Goal: Information Seeking & Learning: Learn about a topic

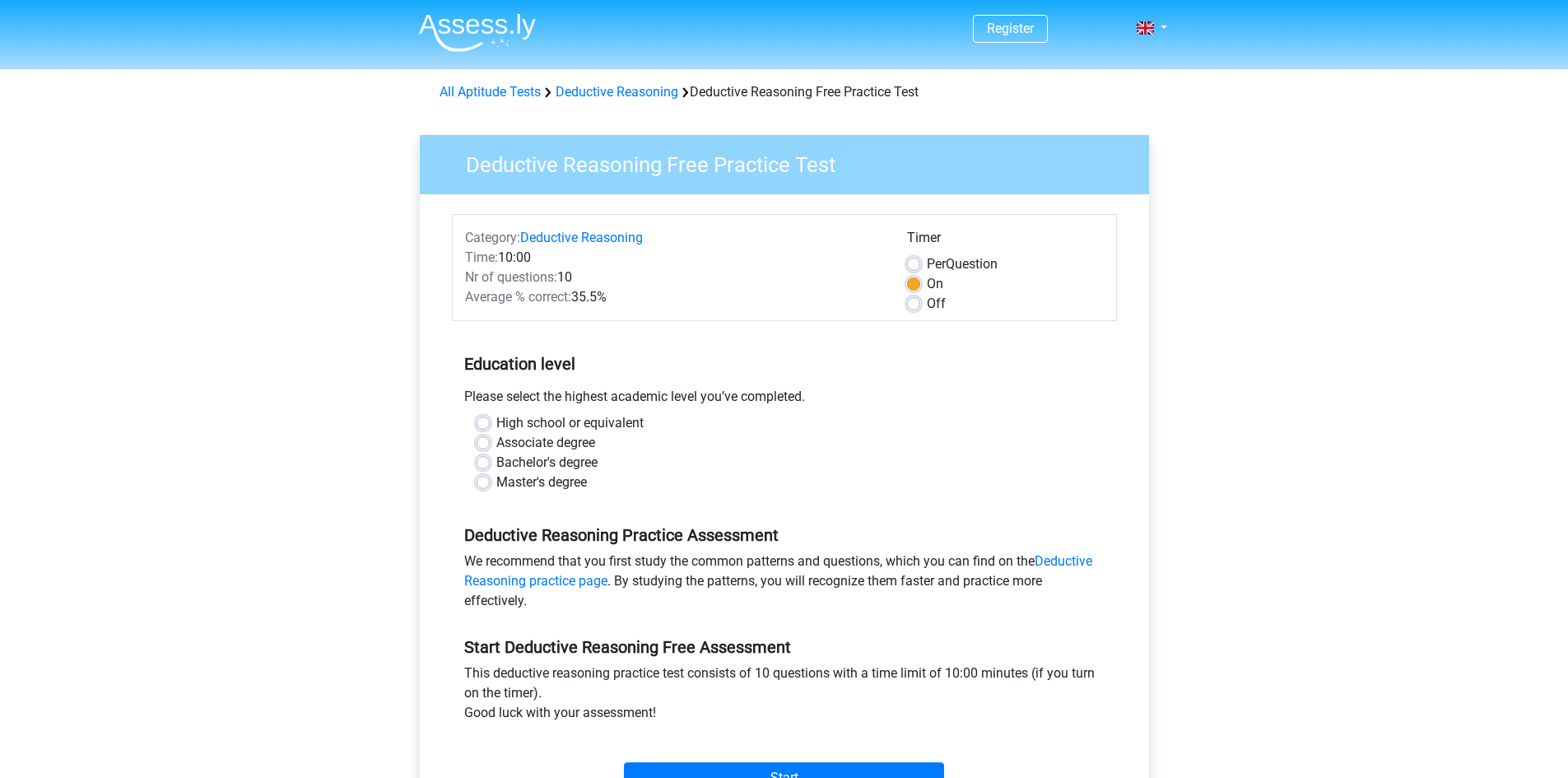
click at [513, 461] on label "Bachelor's degree" at bounding box center [546, 462] width 101 height 20
click at [489, 461] on input "Bachelor's degree" at bounding box center [483, 460] width 13 height 16
radio input "true"
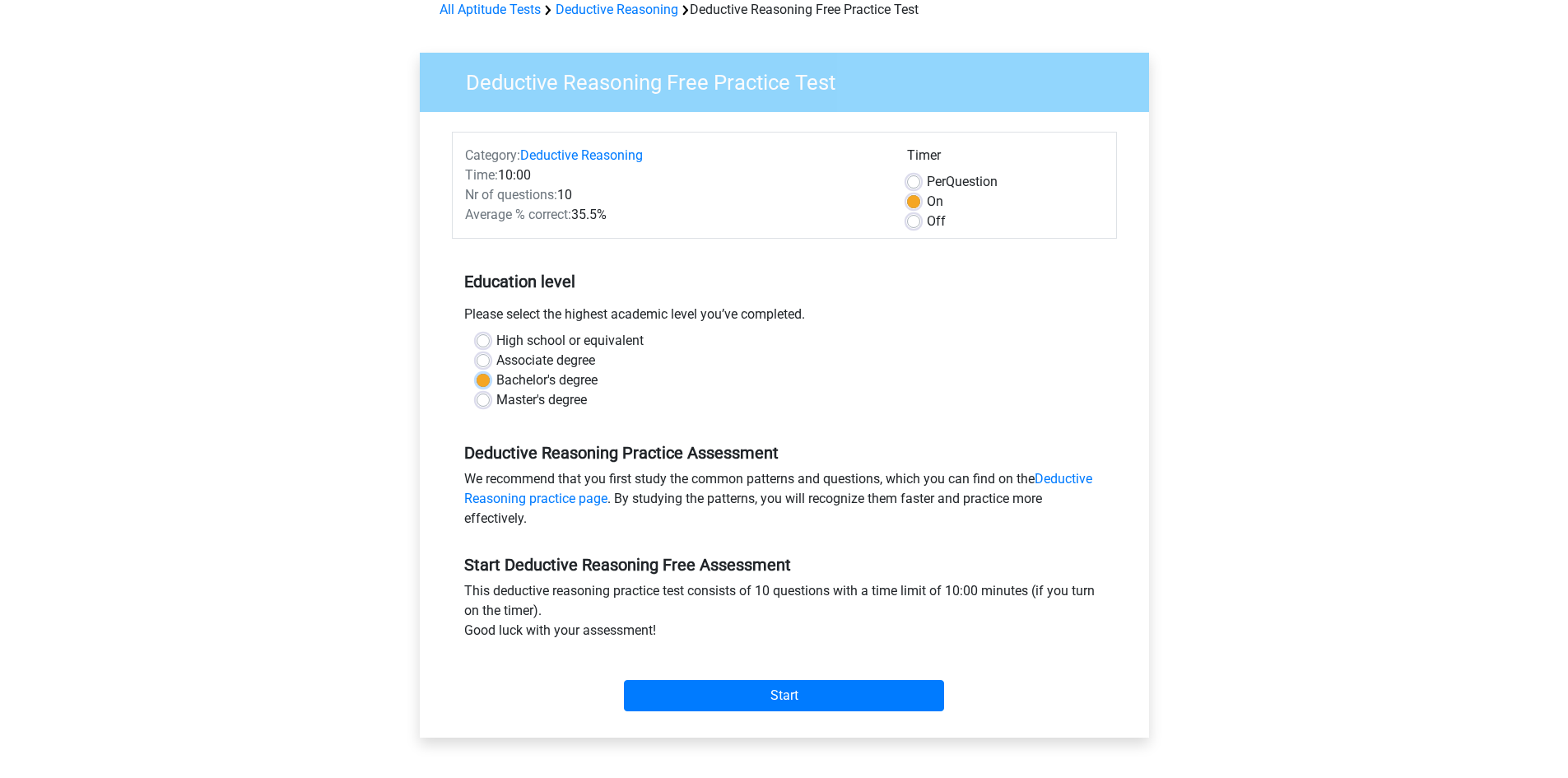
scroll to position [247, 0]
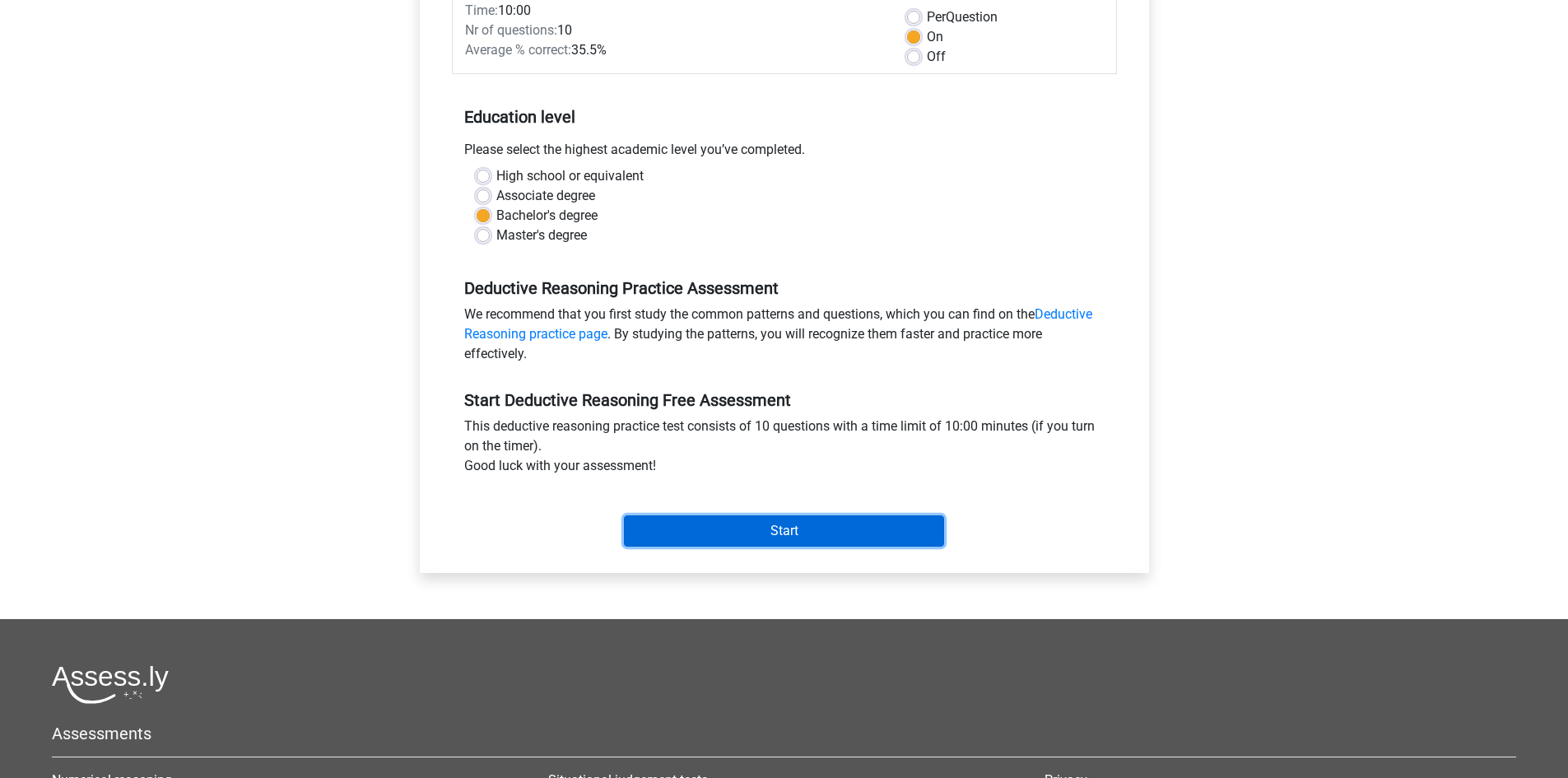
click at [768, 542] on input "Start" at bounding box center [784, 530] width 320 height 31
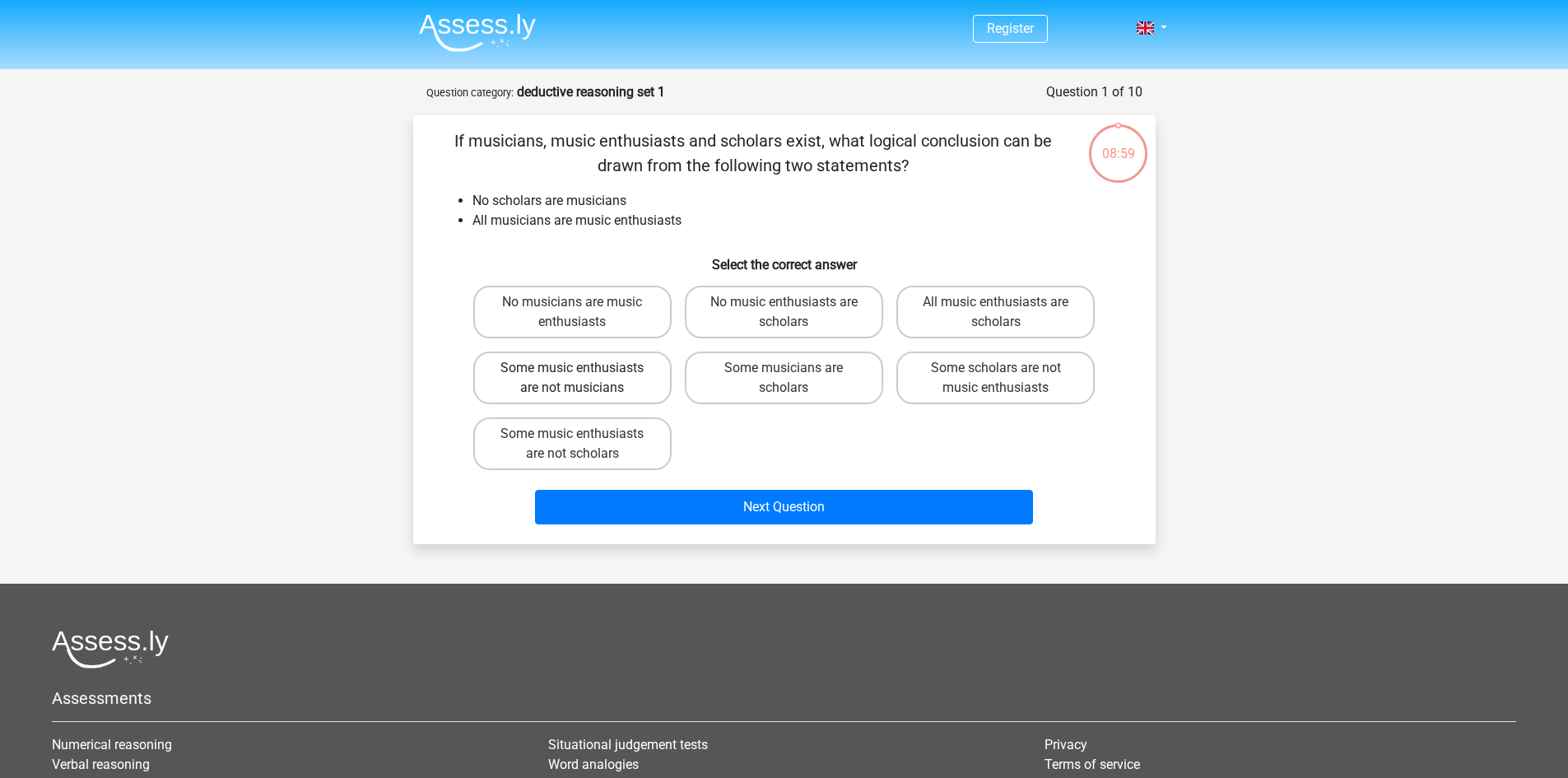
click at [507, 377] on label "Some music enthusiasts are not musicians" at bounding box center [572, 378] width 198 height 53
click at [572, 377] on input "Some music enthusiasts are not musicians" at bounding box center [577, 373] width 10 height 10
radio input "true"
click at [541, 446] on label "Some music enthusiasts are not scholars" at bounding box center [572, 444] width 198 height 53
click at [572, 444] on input "Some music enthusiasts are not scholars" at bounding box center [577, 438] width 10 height 10
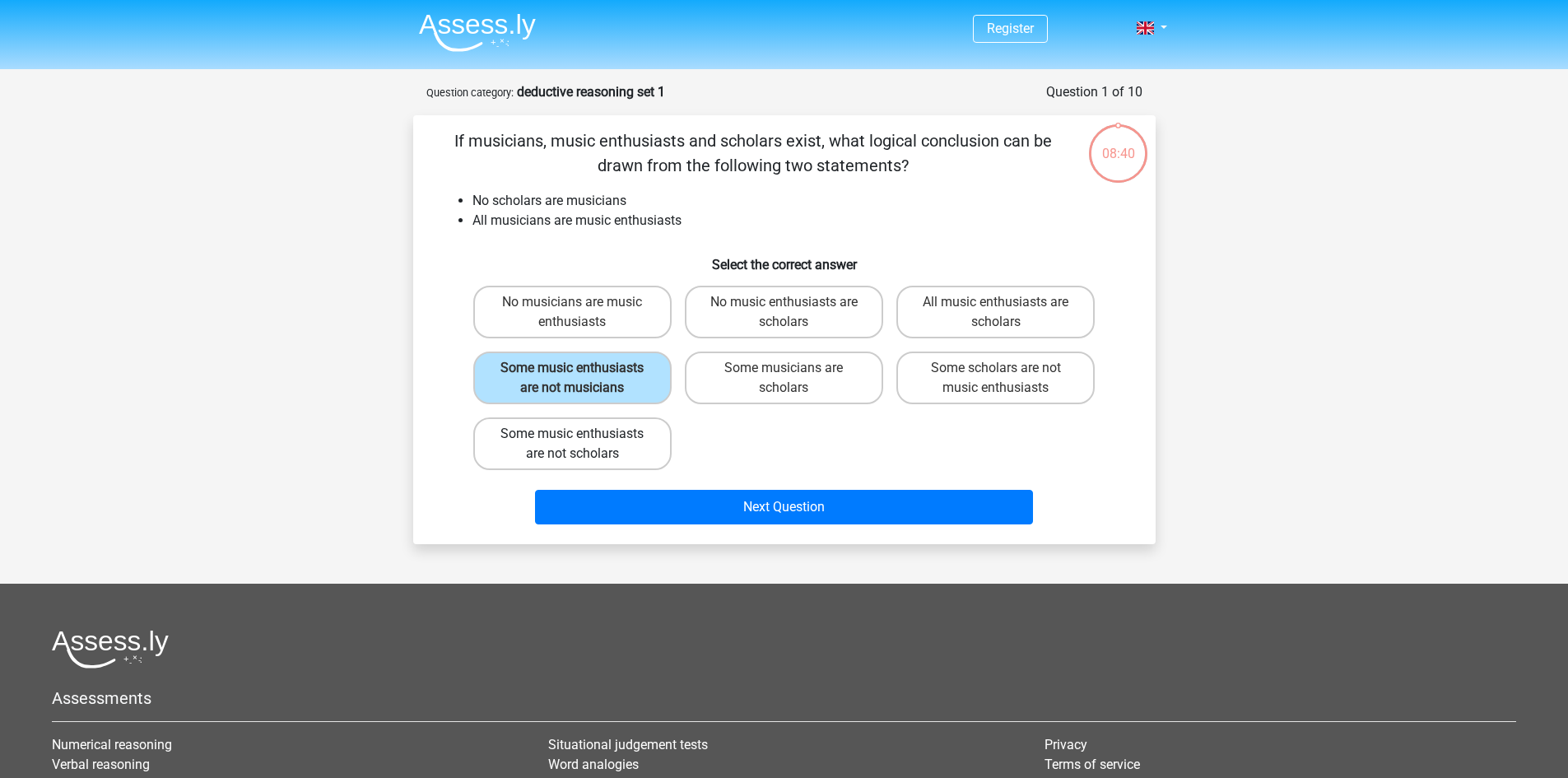
radio input "true"
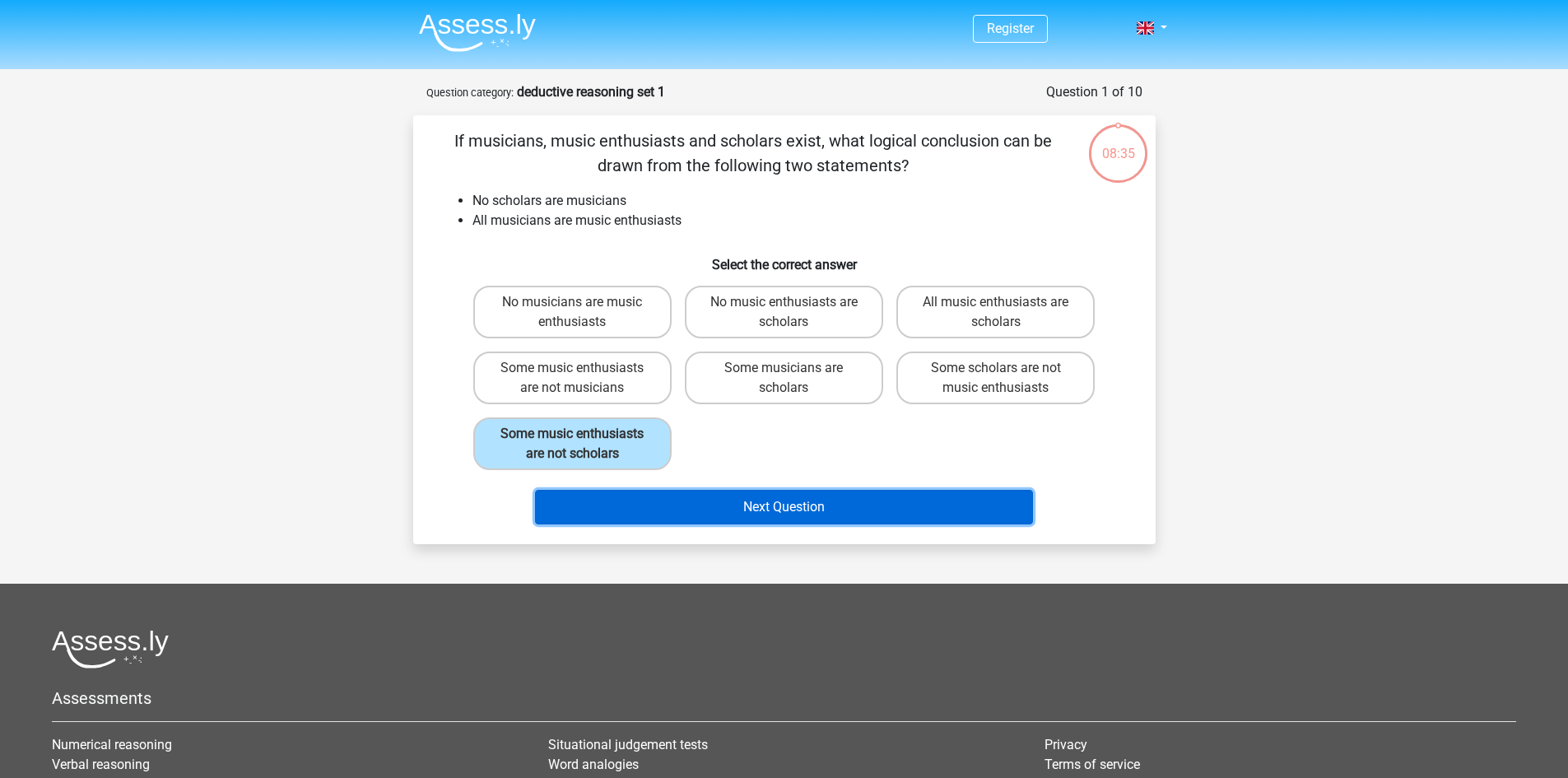
click at [627, 499] on button "Next Question" at bounding box center [784, 507] width 498 height 34
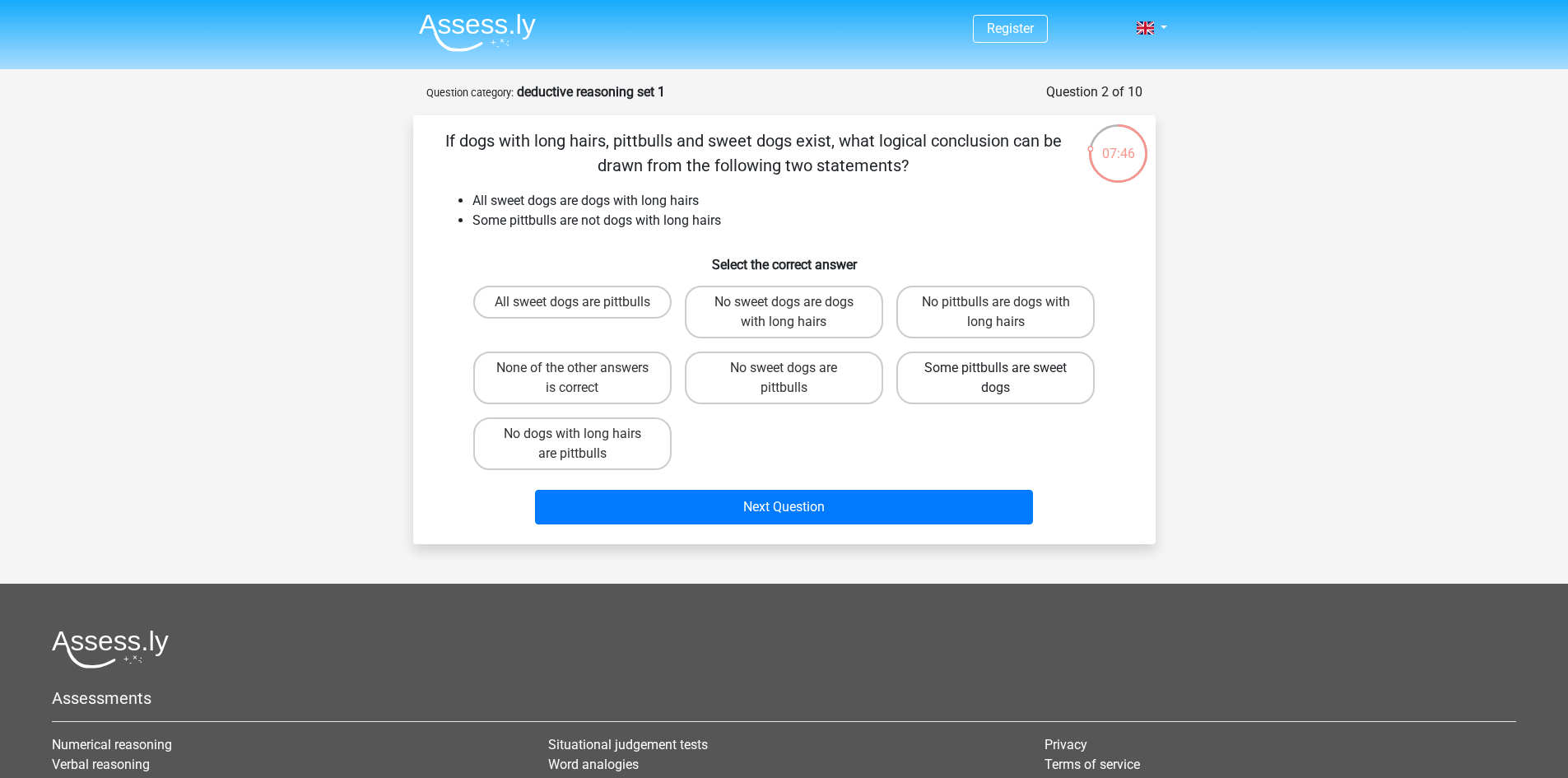
click at [978, 393] on label "Some pittbulls are sweet dogs" at bounding box center [995, 378] width 198 height 53
click at [996, 379] on input "Some pittbulls are sweet dogs" at bounding box center [1001, 373] width 10 height 10
radio input "true"
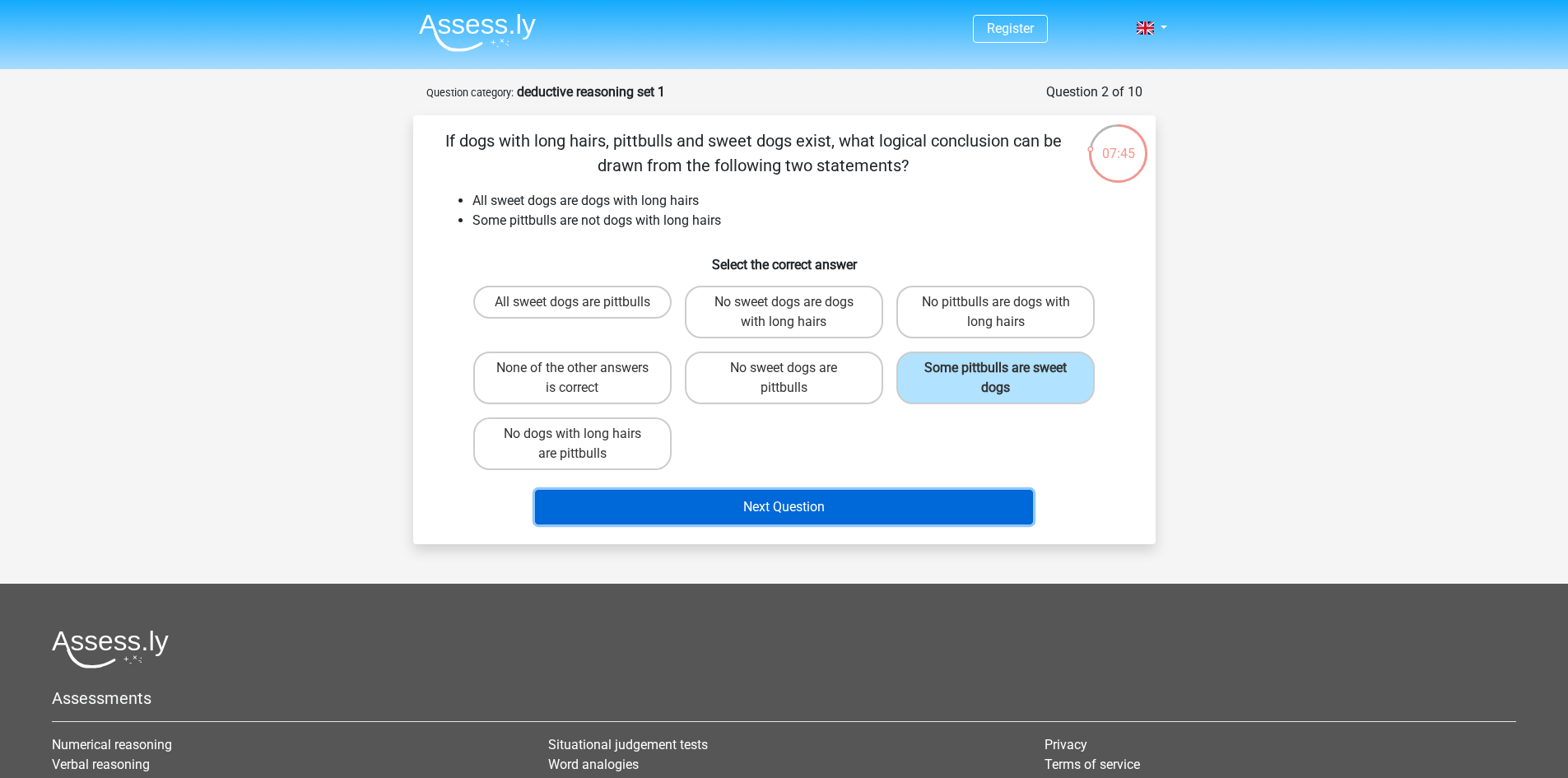
click at [887, 524] on button "Next Question" at bounding box center [784, 507] width 498 height 34
